Goal: Information Seeking & Learning: Learn about a topic

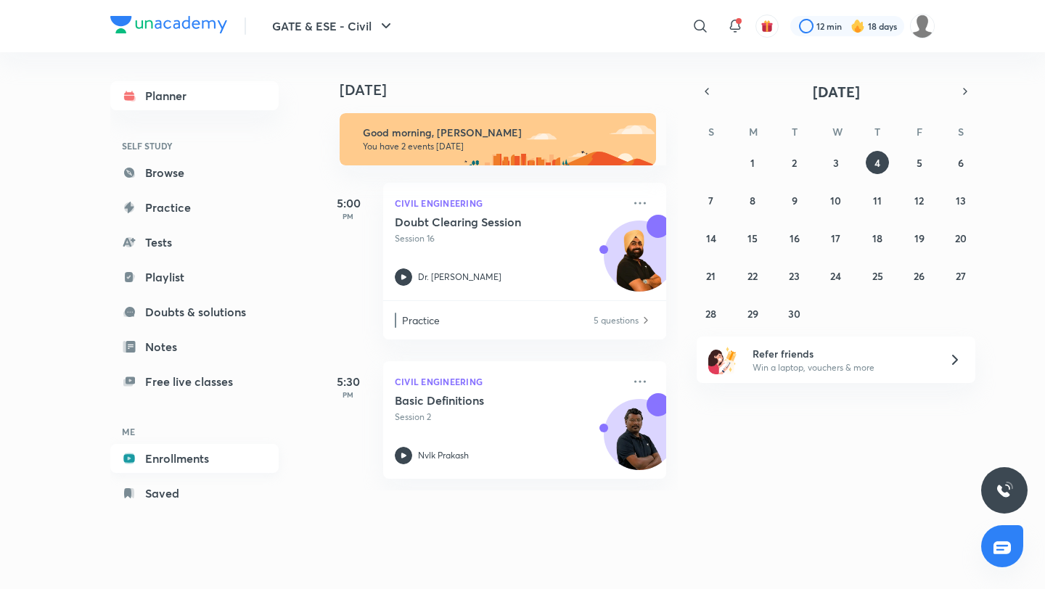
click at [160, 451] on link "Enrollments" at bounding box center [194, 458] width 168 height 29
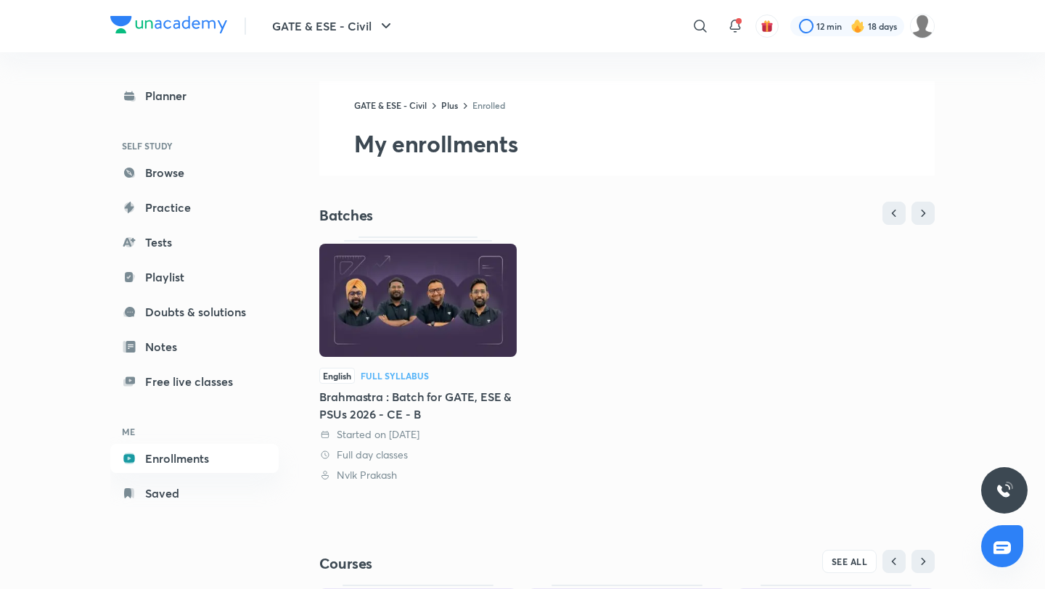
scroll to position [248, 0]
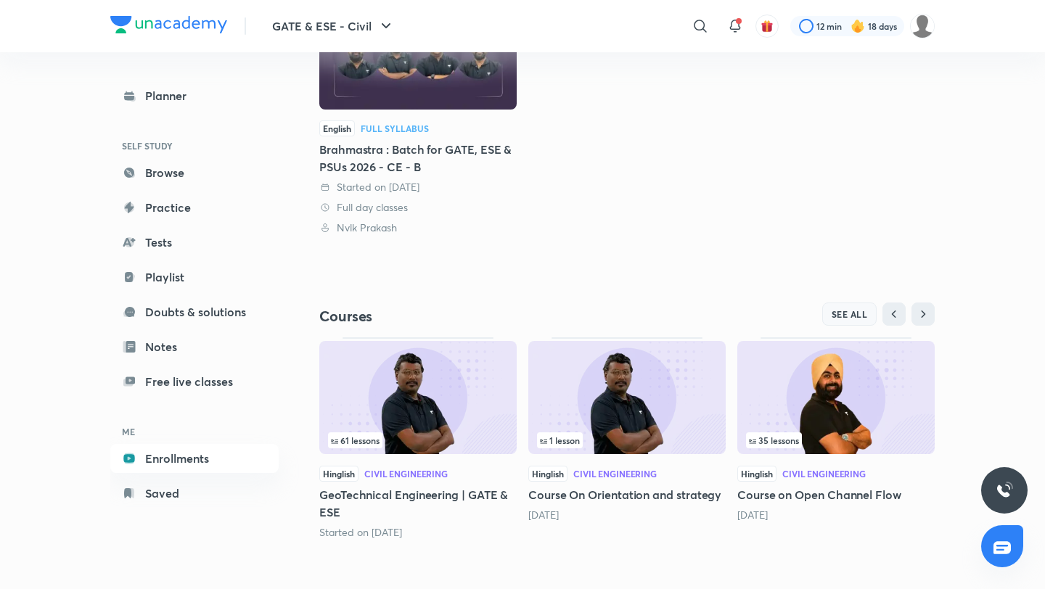
click at [843, 311] on span "SEE ALL" at bounding box center [850, 314] width 36 height 10
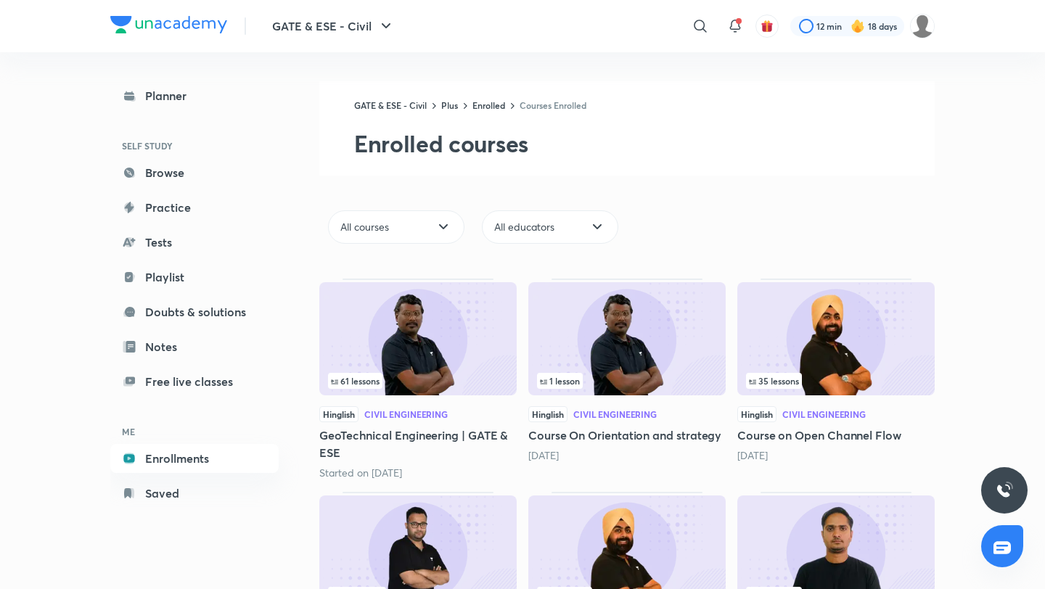
scroll to position [149, 0]
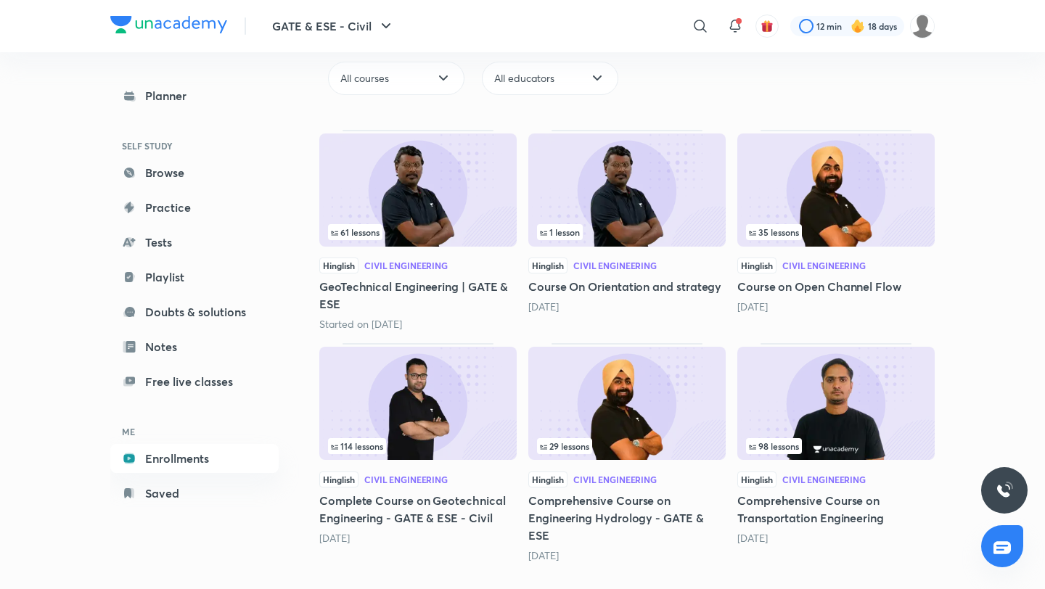
click at [900, 364] on img at bounding box center [835, 403] width 197 height 113
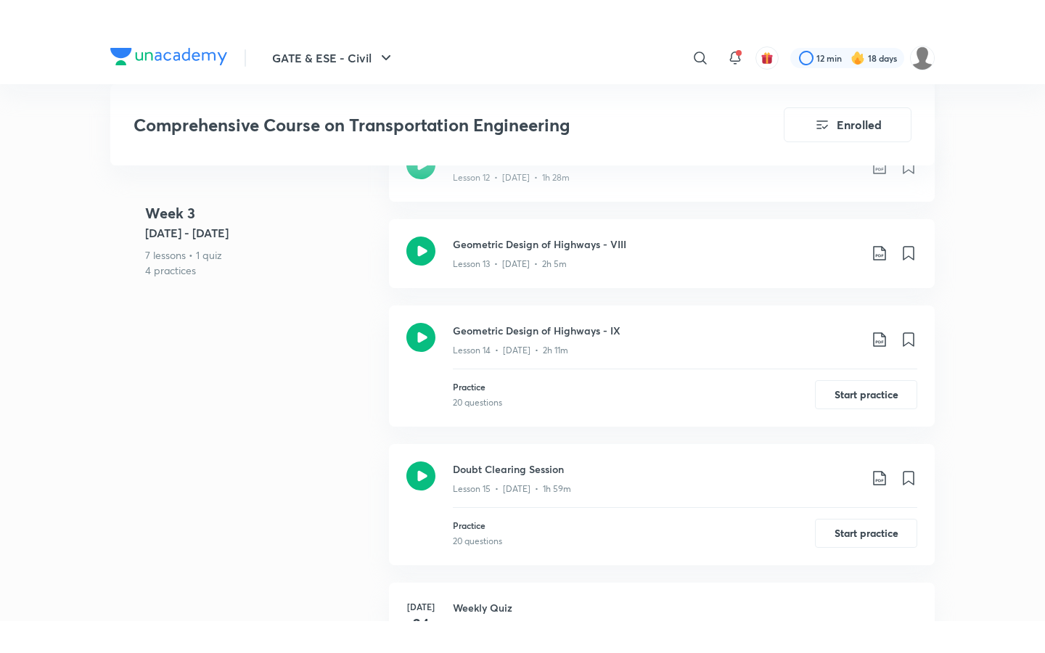
scroll to position [2041, 0]
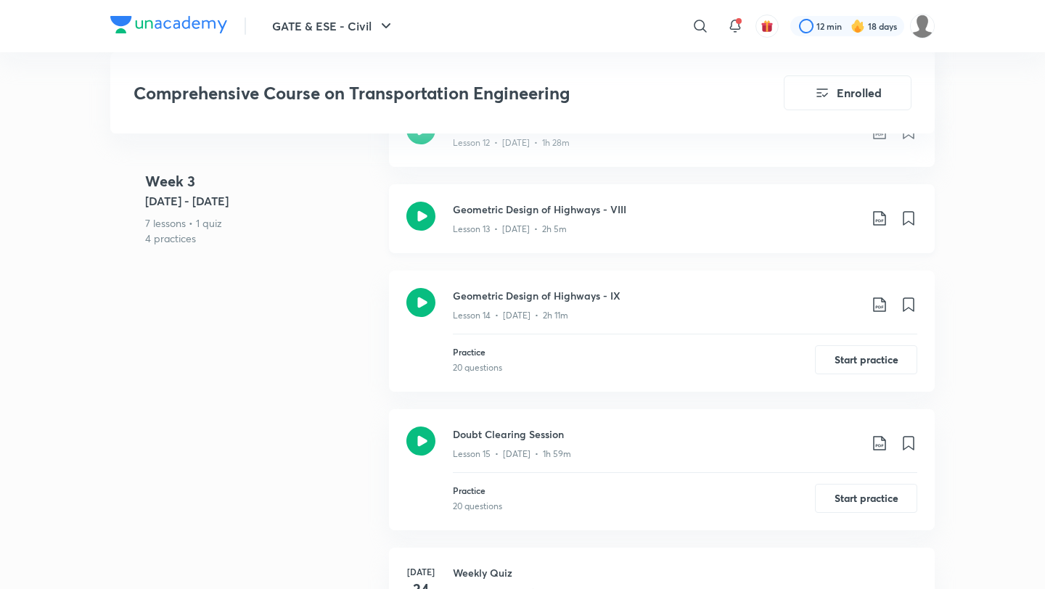
click at [589, 217] on div "Lesson 13 • [DATE] • 2h 5m" at bounding box center [656, 226] width 406 height 19
